Goal: Find specific page/section: Find specific page/section

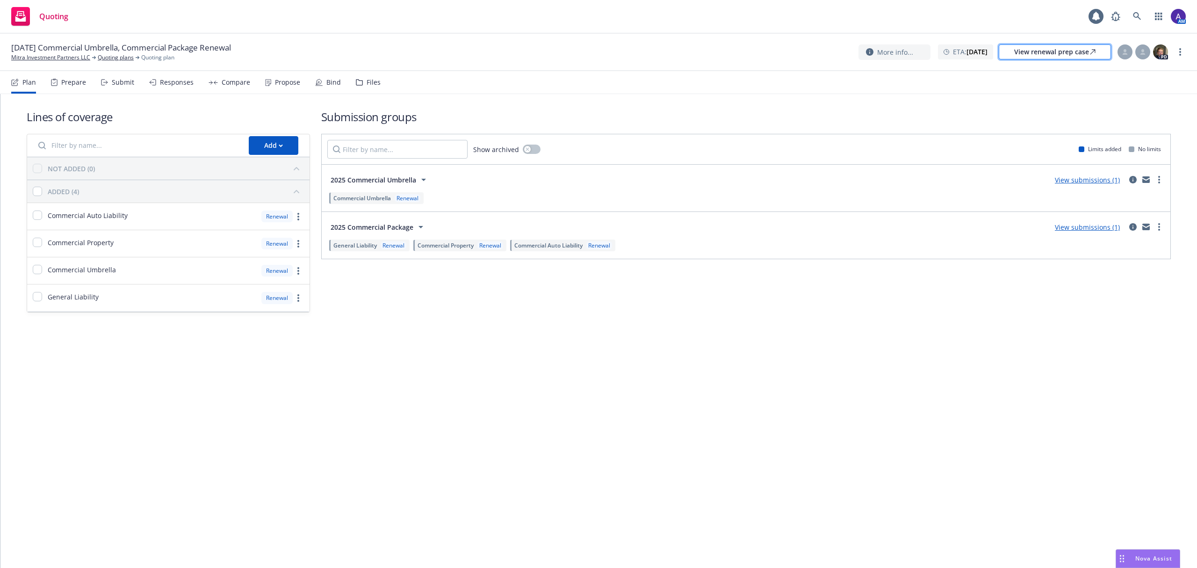
click at [1043, 49] on div "View renewal prep case" at bounding box center [1054, 52] width 81 height 14
click at [1136, 8] on link at bounding box center [1137, 16] width 19 height 19
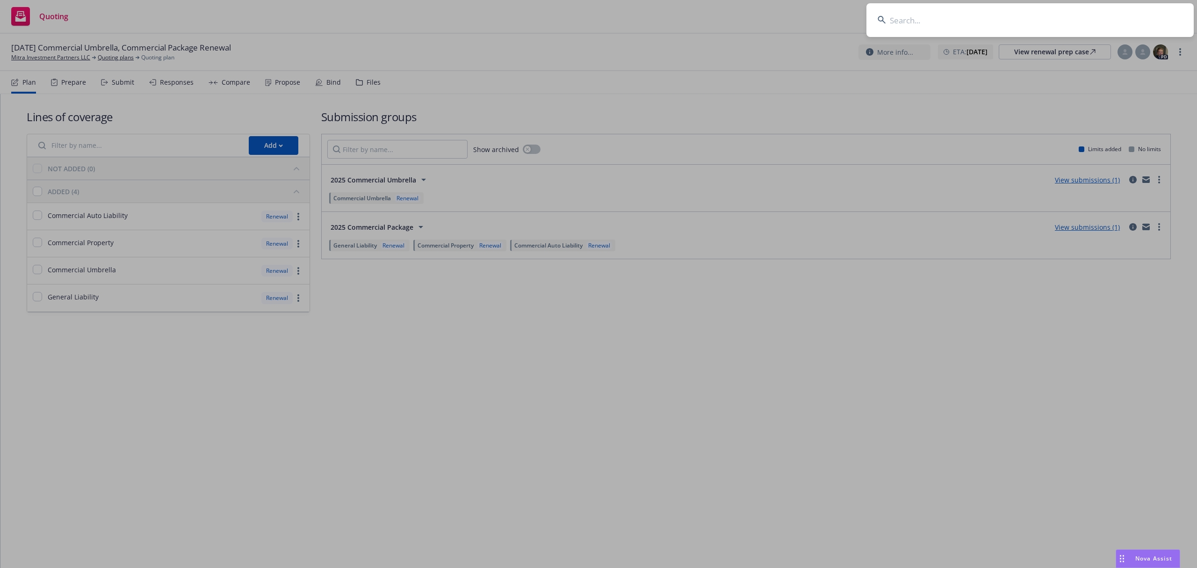
click at [1089, 21] on input at bounding box center [1030, 20] width 327 height 34
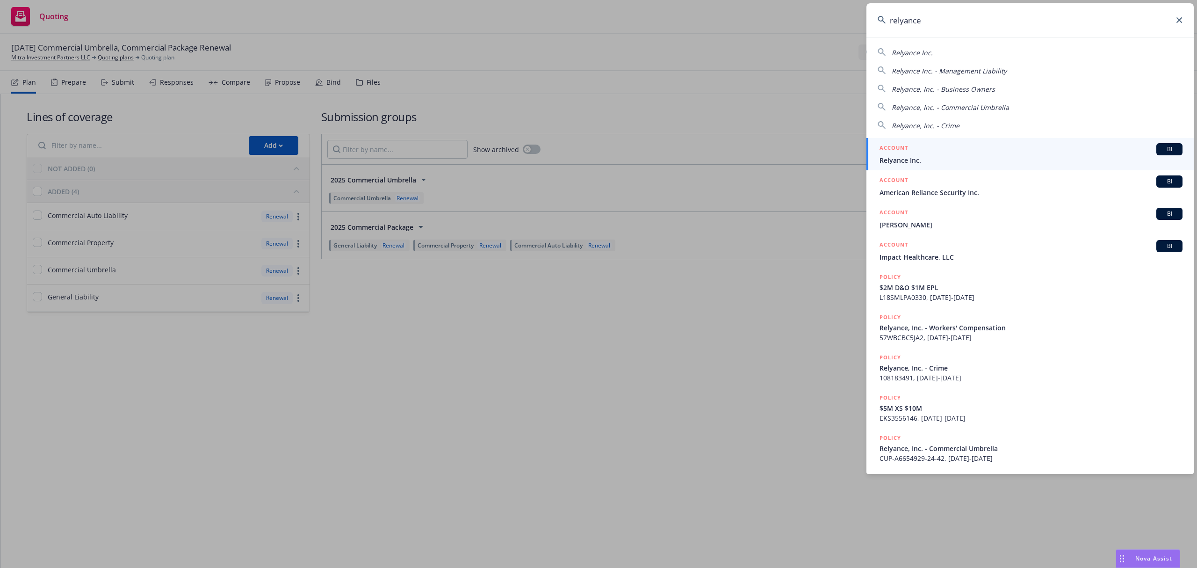
type input "relyance"
click at [944, 150] on div "ACCOUNT BI" at bounding box center [1031, 149] width 303 height 12
